Goal: Information Seeking & Learning: Understand process/instructions

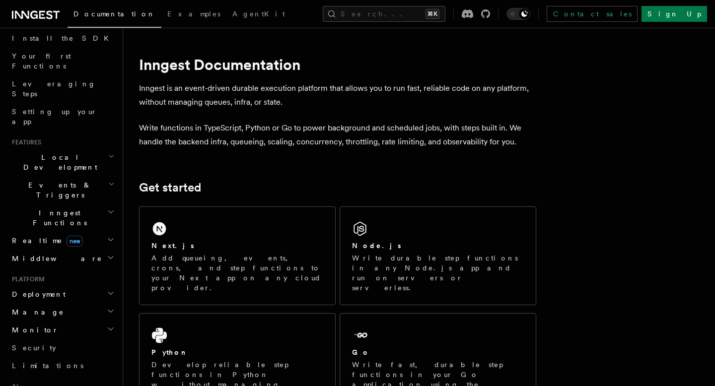
scroll to position [112, 0]
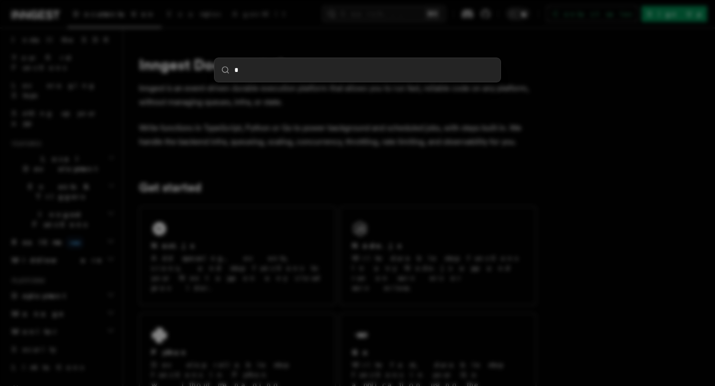
type input "**"
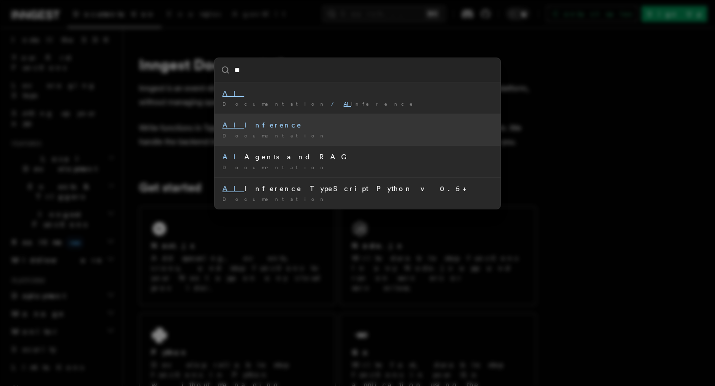
click at [263, 133] on div "Documentation /" at bounding box center [357, 135] width 270 height 7
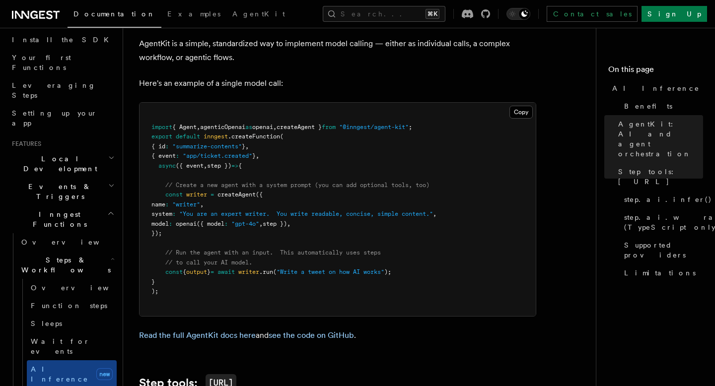
scroll to position [579, 0]
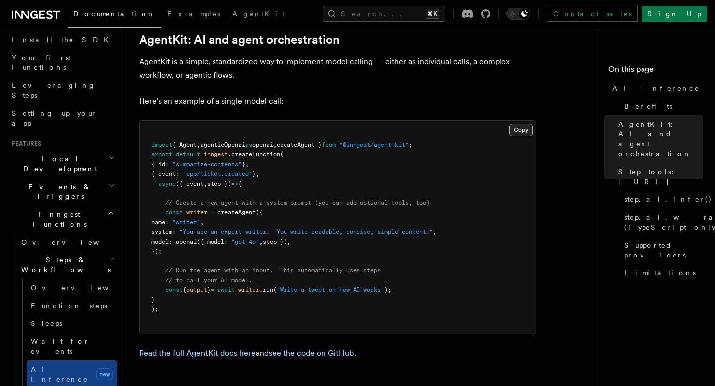
click at [519, 124] on button "Copy Copied" at bounding box center [520, 130] width 23 height 13
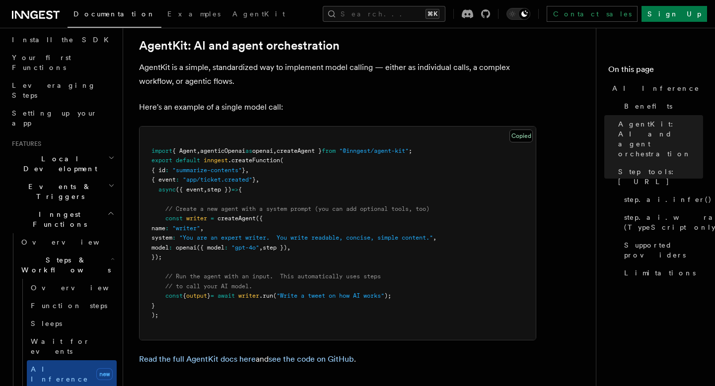
scroll to position [569, 0]
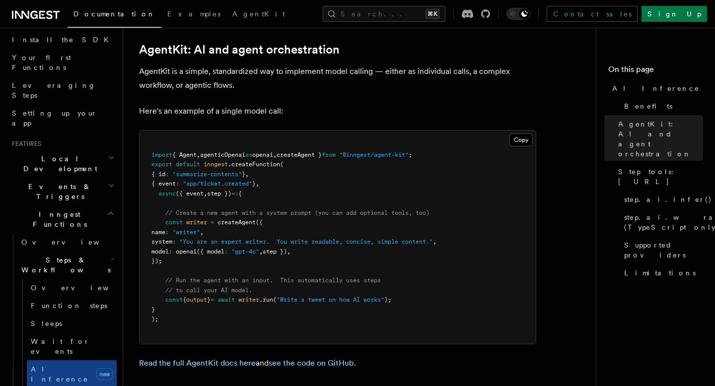
click at [155, 151] on span "import" at bounding box center [161, 154] width 21 height 7
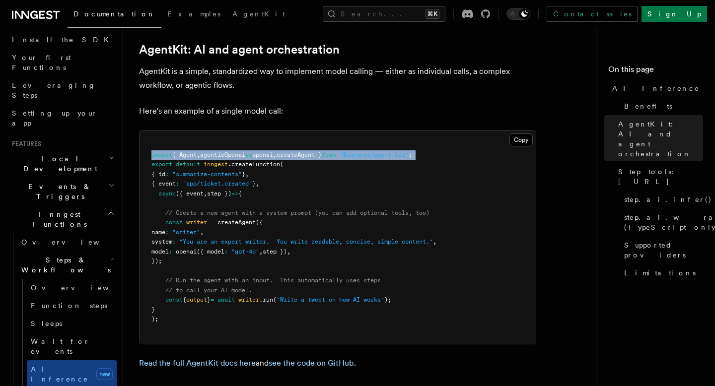
copy code "import { Agent , agenticOpenai as openai , createAgent } from "@inngest/agent-k…"
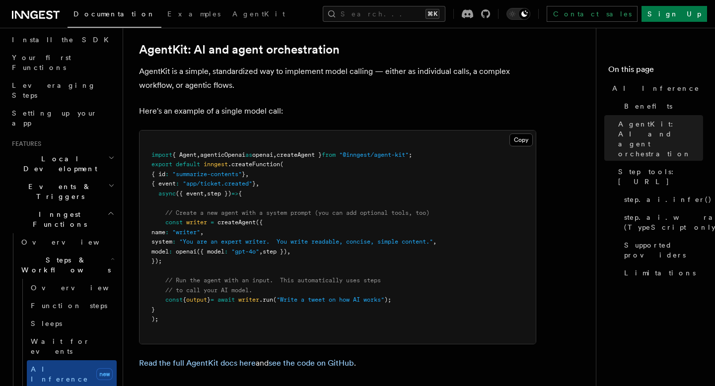
click at [165, 229] on span "name" at bounding box center [158, 232] width 14 height 7
drag, startPoint x: 165, startPoint y: 180, endPoint x: 224, endPoint y: 224, distance: 74.1
click at [224, 224] on pre "import { Agent , agenticOpenai as openai , createAgent } from "@inngest/agent-k…" at bounding box center [337, 237] width 396 height 213
copy code "const writer = createAgent ({ name : "writer" , system : "You are an expert wri…"
drag, startPoint x: 164, startPoint y: 171, endPoint x: 242, endPoint y: 224, distance: 94.4
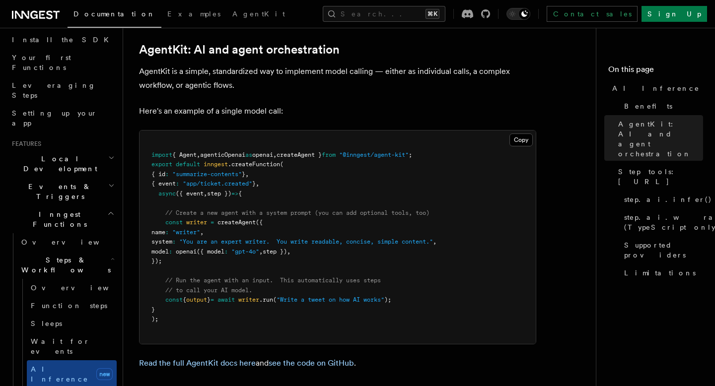
click at [242, 224] on pre "import { Agent , agenticOpenai as openai , createAgent } from "@inngest/agent-k…" at bounding box center [337, 237] width 396 height 213
copy code "// Create a new agent with a system prompt (you can add optional tools, too) co…"
click at [259, 273] on pre "import { Agent , agenticOpenai as openai , createAgent } from "@inngest/agent-k…" at bounding box center [337, 237] width 396 height 213
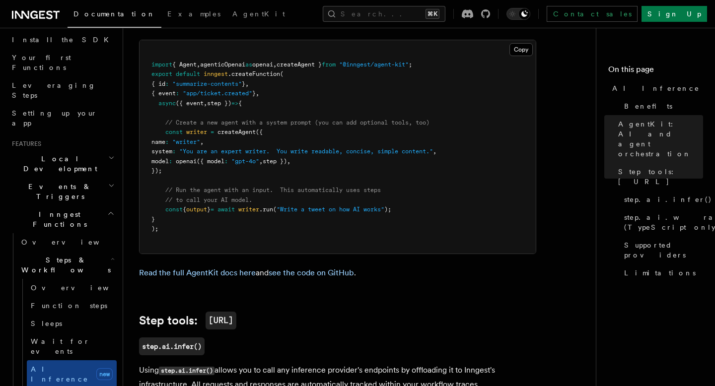
scroll to position [658, 0]
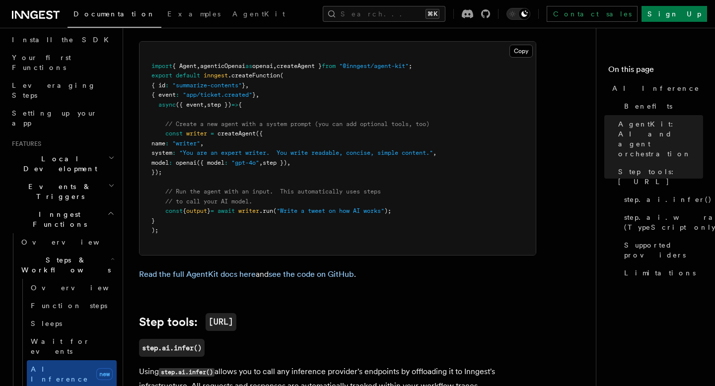
click at [175, 207] on span "const" at bounding box center [173, 210] width 17 height 7
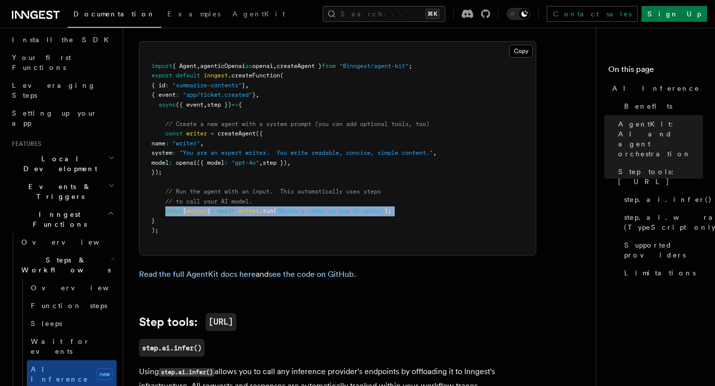
drag, startPoint x: 175, startPoint y: 172, endPoint x: 428, endPoint y: 169, distance: 252.6
click at [428, 169] on pre "import { Agent , agenticOpenai as openai , createAgent } from "@inngest/agent-k…" at bounding box center [337, 148] width 396 height 213
copy code "const { output } = await writer .run ( "Write a tweet on how AI works" );"
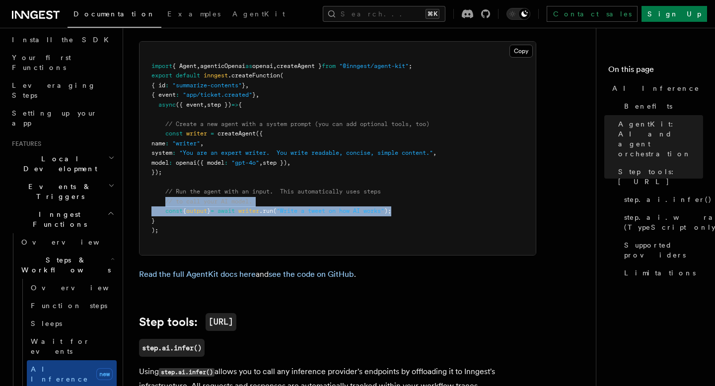
drag, startPoint x: 167, startPoint y: 163, endPoint x: 418, endPoint y: 173, distance: 251.3
click at [418, 173] on pre "import { Agent , agenticOpenai as openai , createAgent } from "@inngest/agent-k…" at bounding box center [337, 148] width 396 height 213
copy code "// to call your AI model. const { output } = await writer .run ( "Write a tweet…"
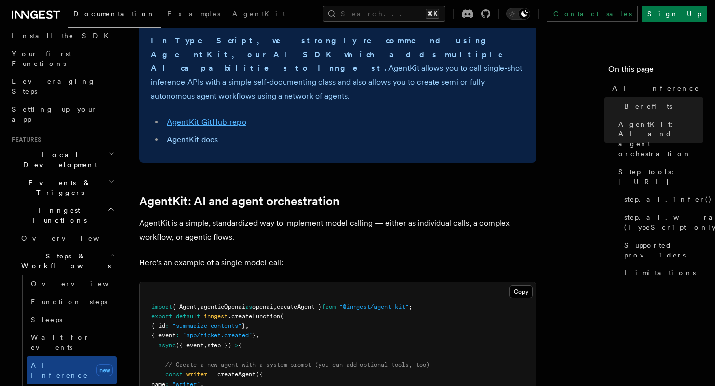
scroll to position [527, 0]
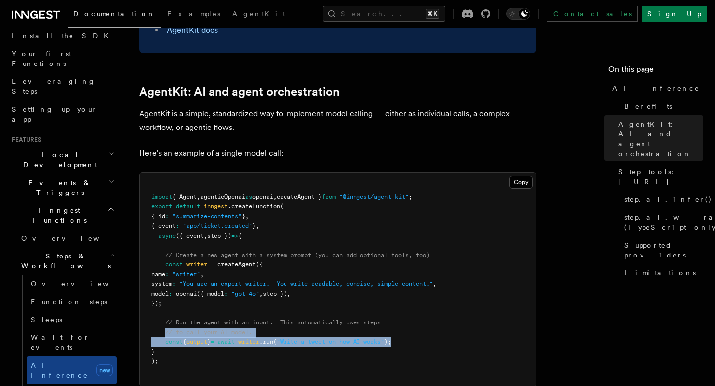
click at [276, 338] on span "(" at bounding box center [274, 341] width 3 height 7
